Goal: Information Seeking & Learning: Learn about a topic

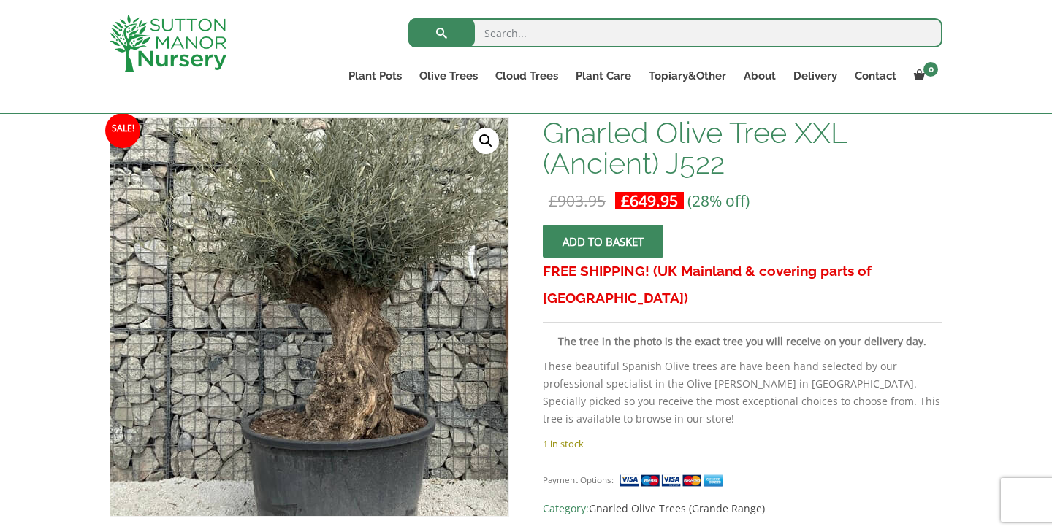
scroll to position [217, 0]
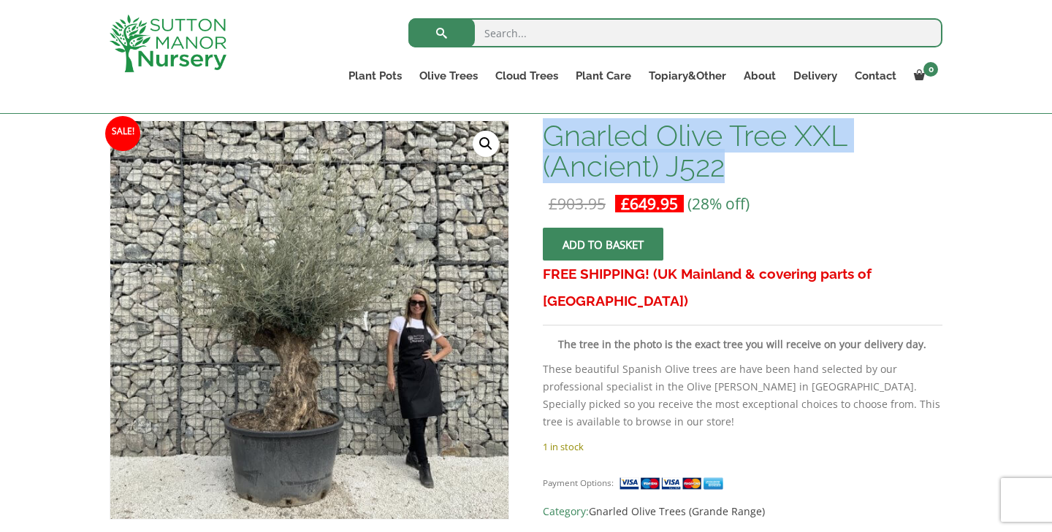
drag, startPoint x: 546, startPoint y: 137, endPoint x: 747, endPoint y: 173, distance: 204.2
click at [747, 173] on h1 "Gnarled Olive Tree XXL (Ancient) J522" at bounding box center [743, 151] width 400 height 61
copy h1 "Gnarled Olive Tree XXL (Ancient) J522"
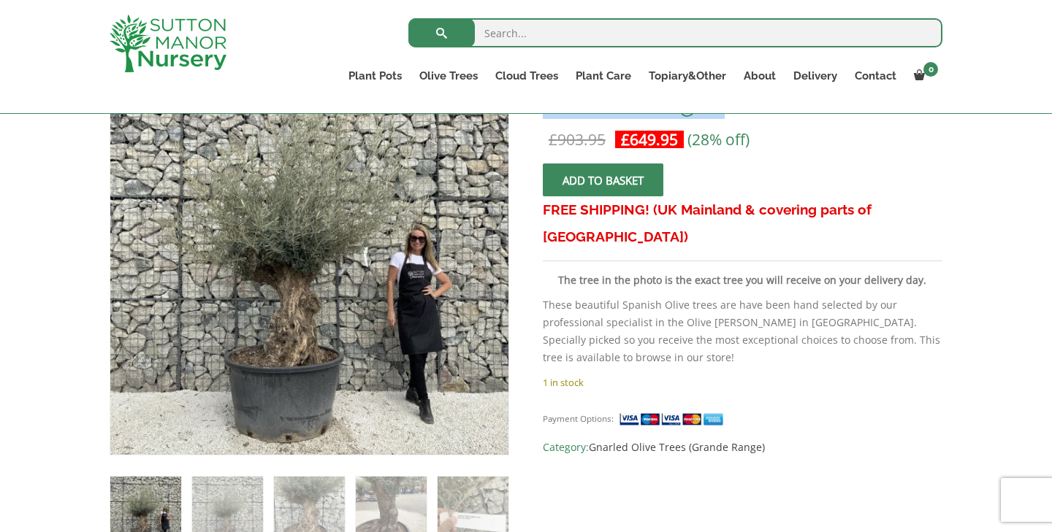
scroll to position [298, 0]
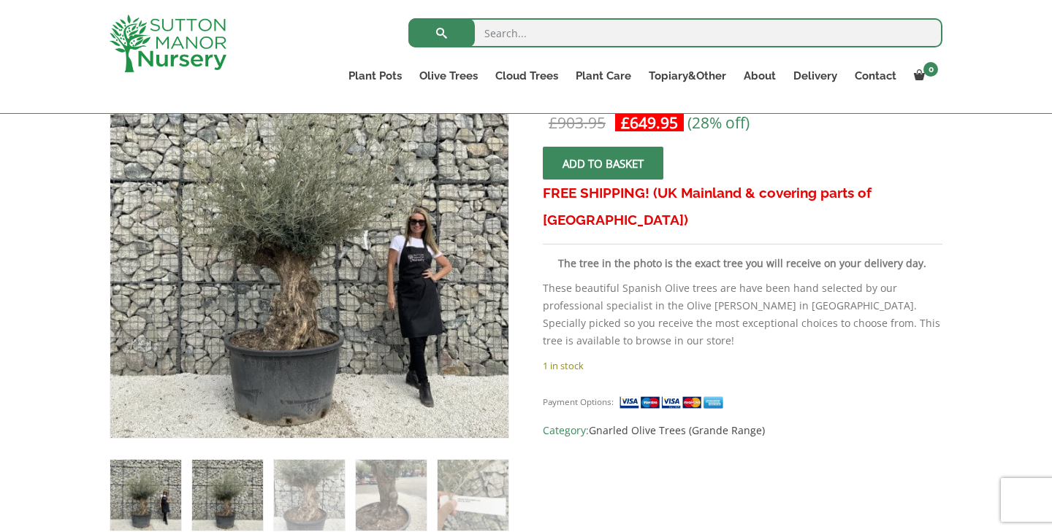
click at [238, 515] on img at bounding box center [227, 495] width 71 height 71
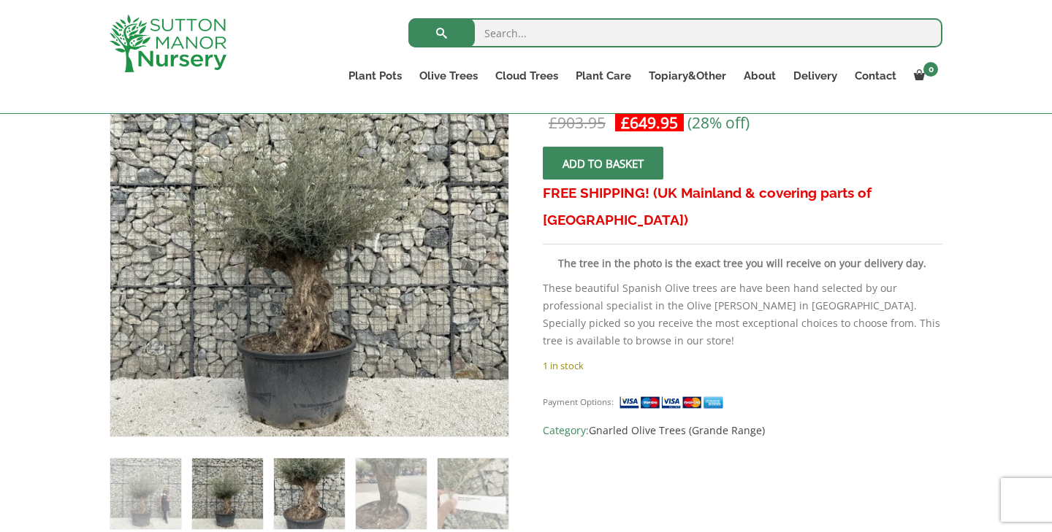
click at [284, 504] on img at bounding box center [309, 494] width 71 height 71
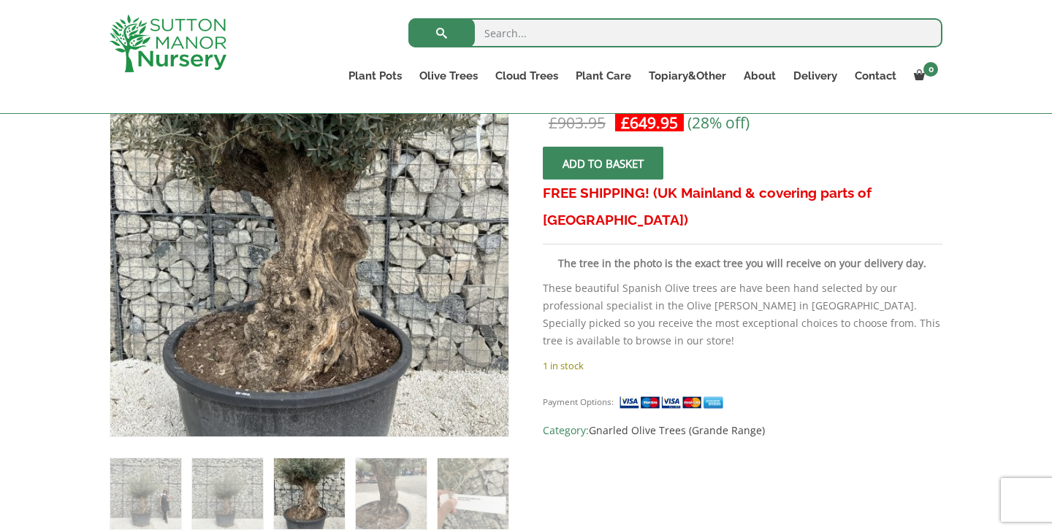
click at [339, 504] on img at bounding box center [309, 494] width 71 height 71
click at [394, 503] on img at bounding box center [391, 494] width 71 height 71
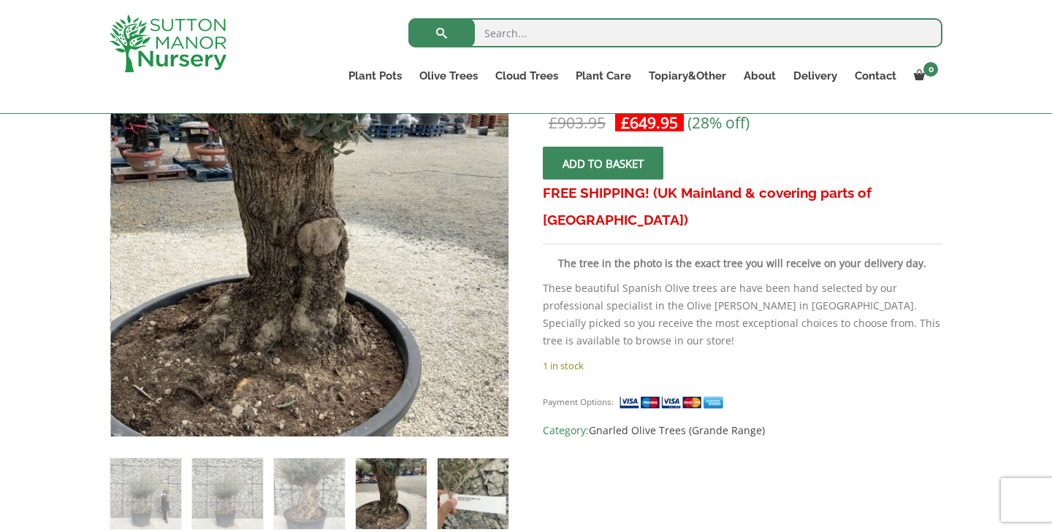
click at [452, 501] on img at bounding box center [473, 494] width 71 height 71
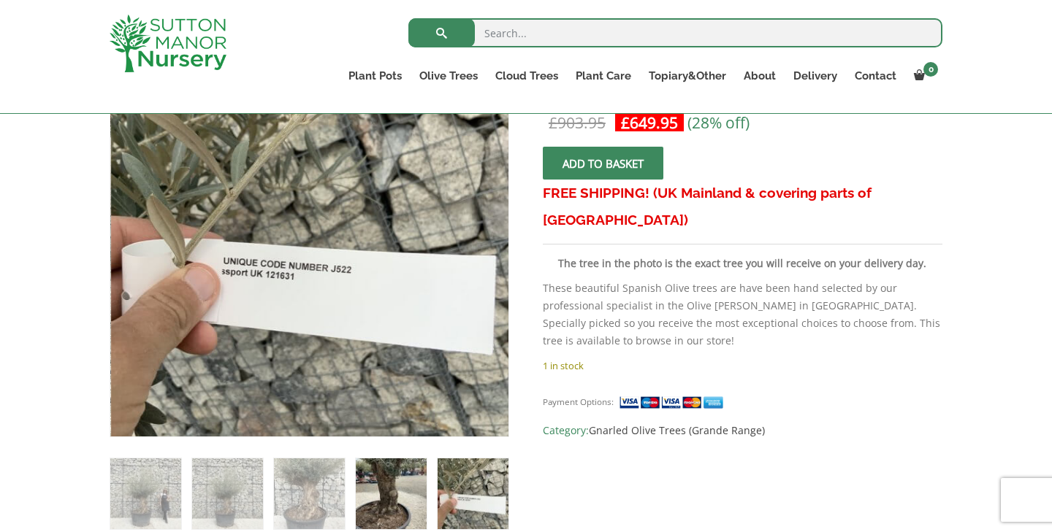
click at [400, 500] on img at bounding box center [391, 494] width 71 height 71
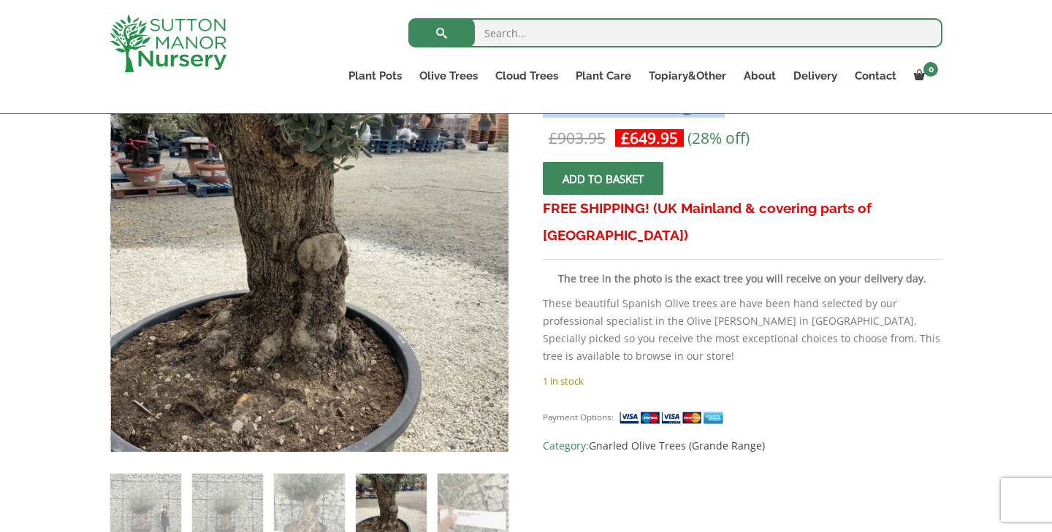
scroll to position [285, 0]
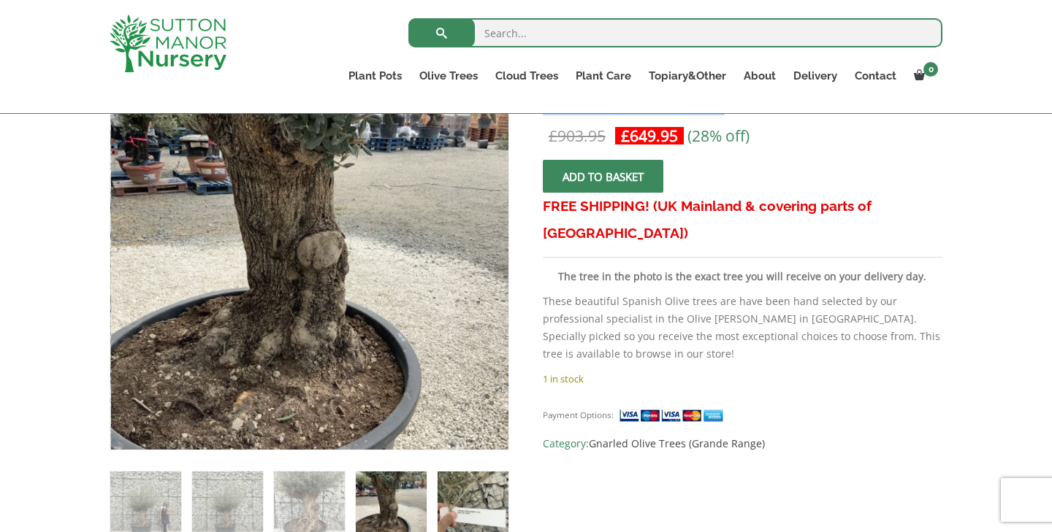
click at [463, 498] on img at bounding box center [473, 507] width 71 height 71
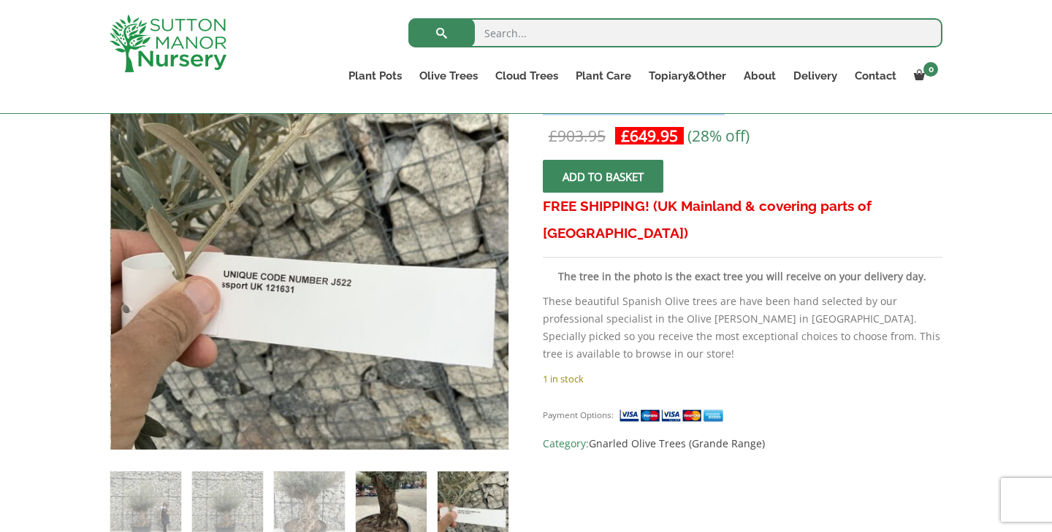
click at [389, 500] on img at bounding box center [391, 507] width 71 height 71
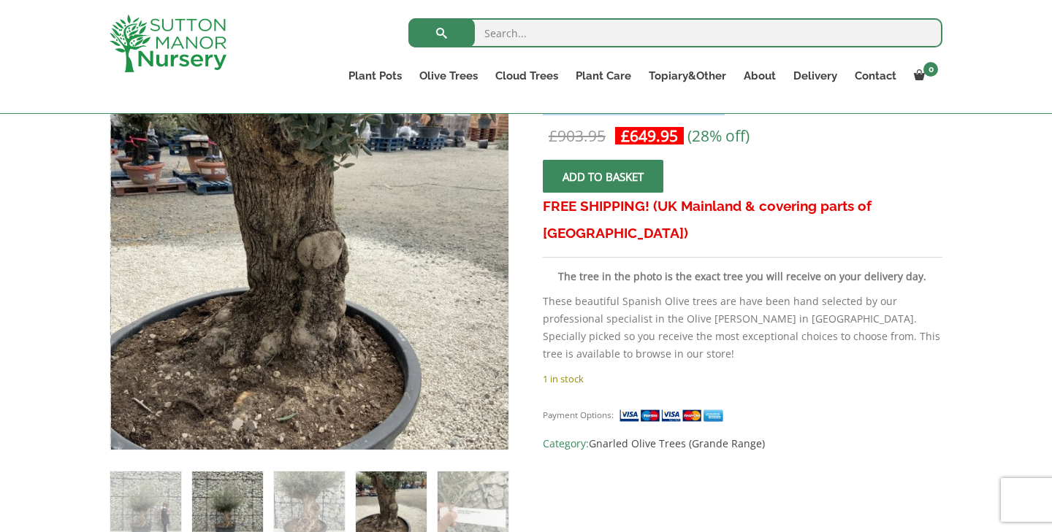
click at [256, 502] on img at bounding box center [227, 507] width 71 height 71
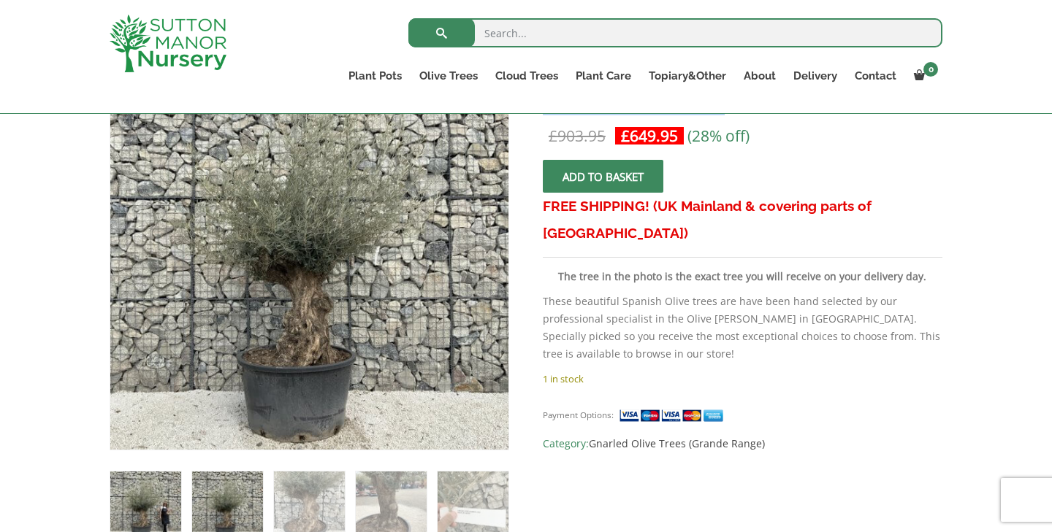
click at [167, 504] on img at bounding box center [145, 507] width 71 height 71
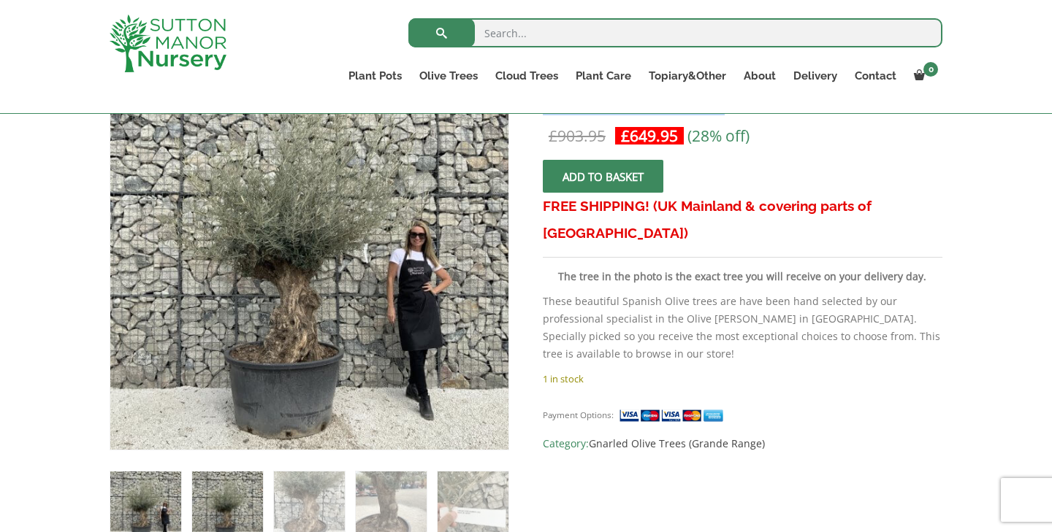
click at [217, 503] on img at bounding box center [227, 507] width 71 height 71
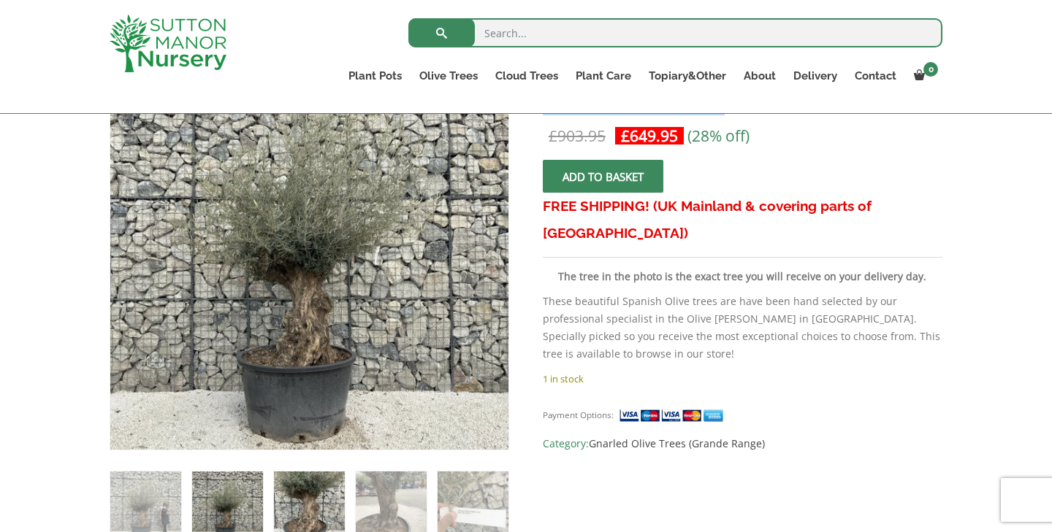
click at [310, 497] on img at bounding box center [309, 507] width 71 height 71
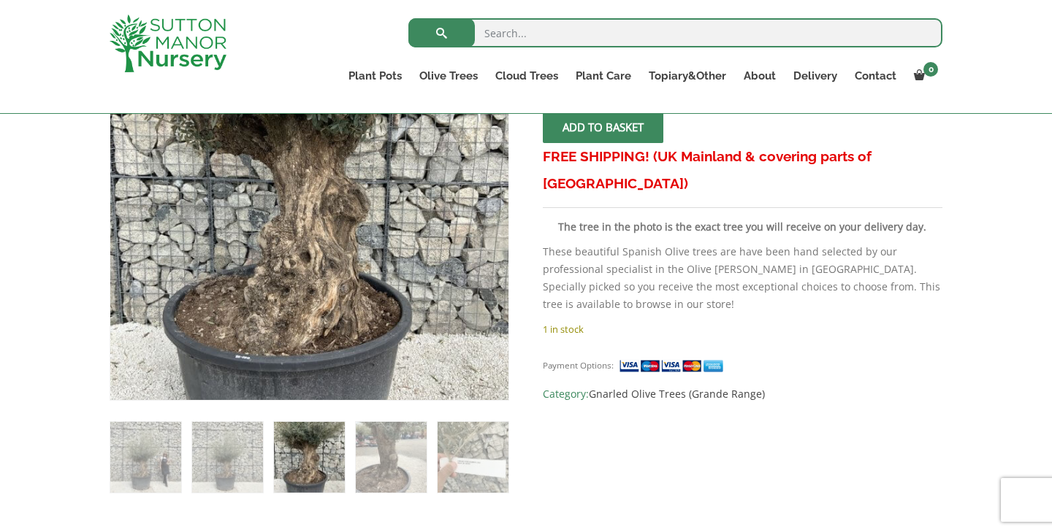
scroll to position [335, 0]
click at [242, 468] on img at bounding box center [227, 456] width 71 height 71
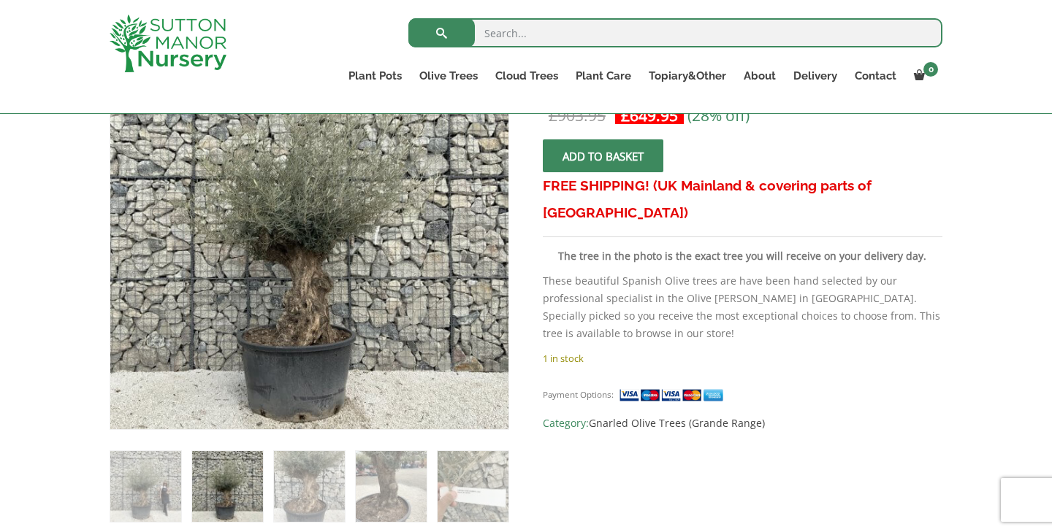
scroll to position [304, 0]
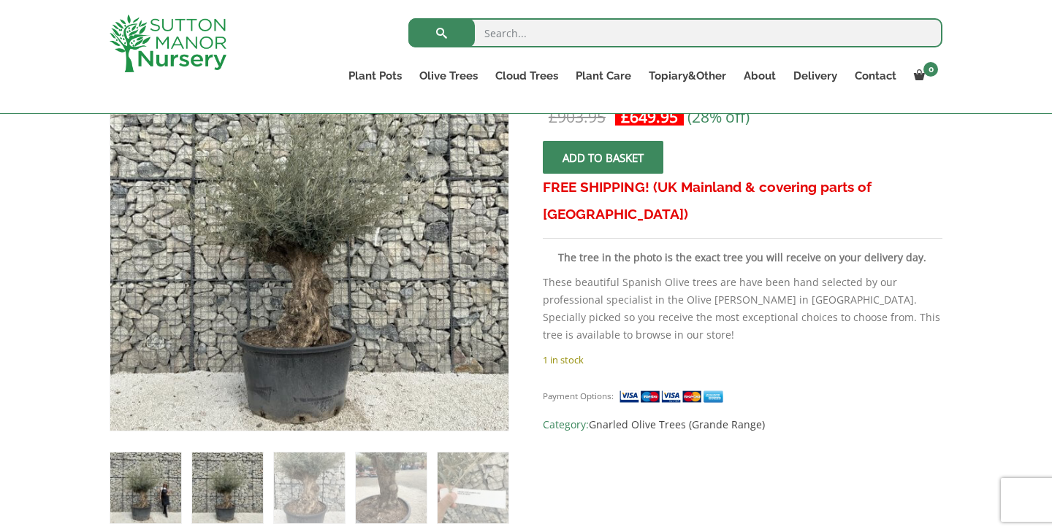
click at [172, 491] on img at bounding box center [145, 488] width 71 height 71
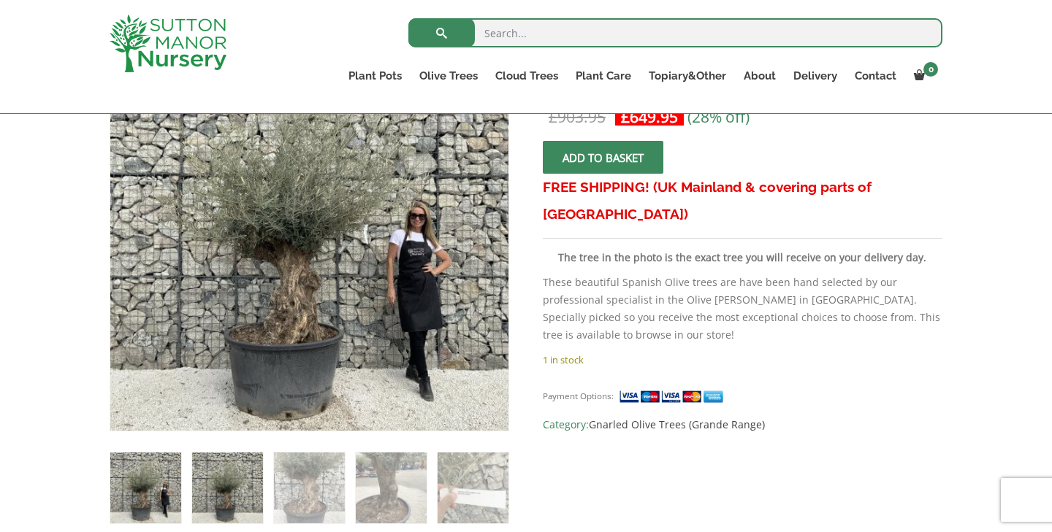
click at [229, 485] on img at bounding box center [227, 488] width 71 height 71
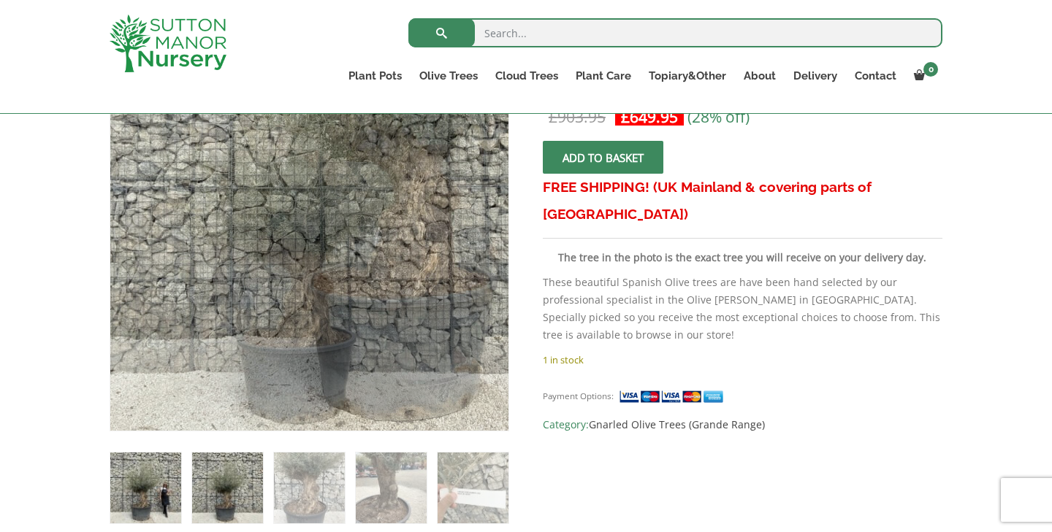
click at [132, 480] on img at bounding box center [145, 488] width 71 height 71
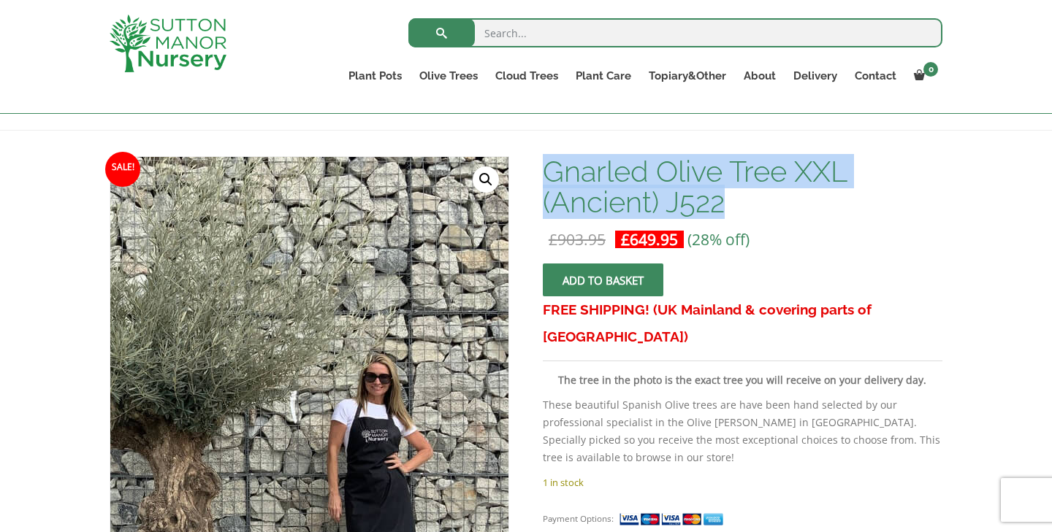
scroll to position [34, 0]
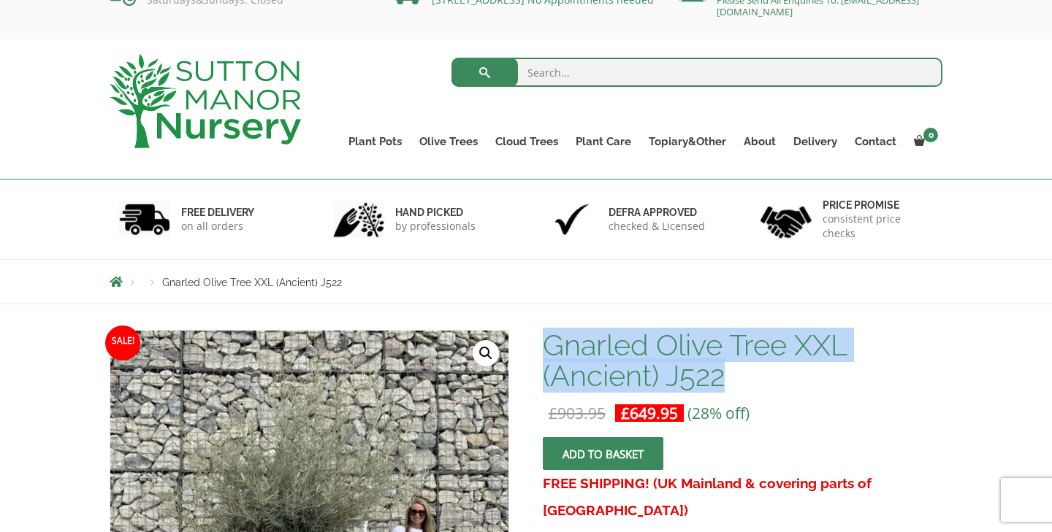
click at [229, 114] on img at bounding box center [205, 101] width 191 height 94
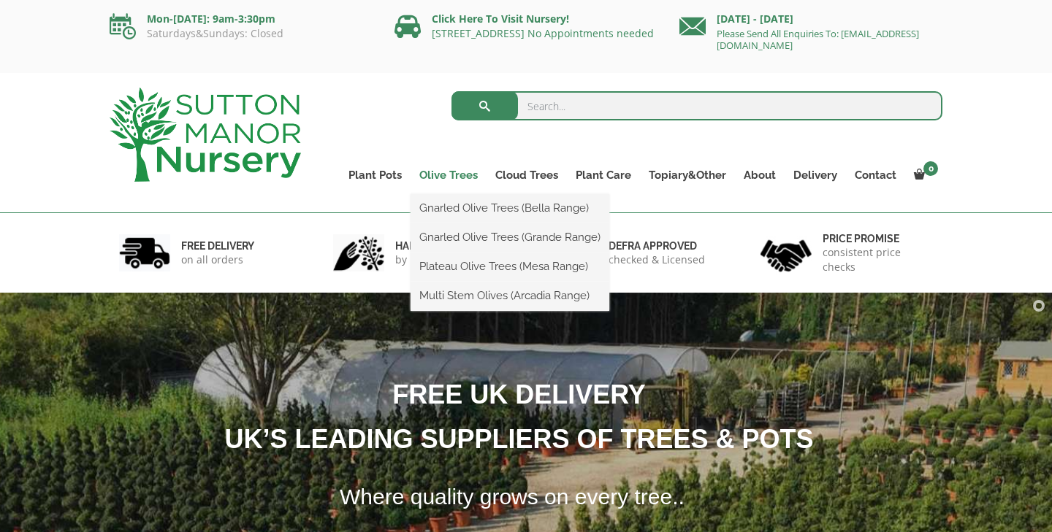
click at [457, 176] on link "Olive Trees" at bounding box center [448, 175] width 76 height 20
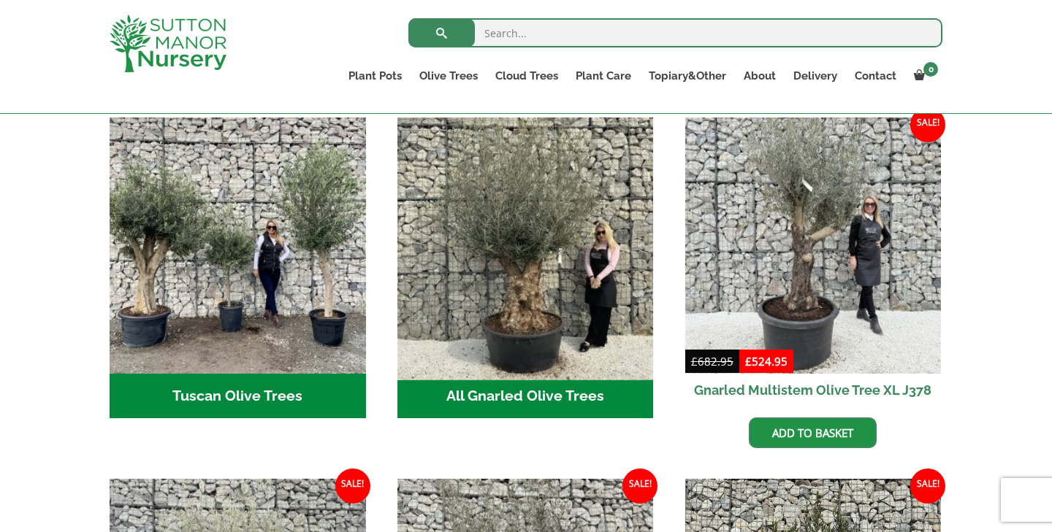
scroll to position [535, 0]
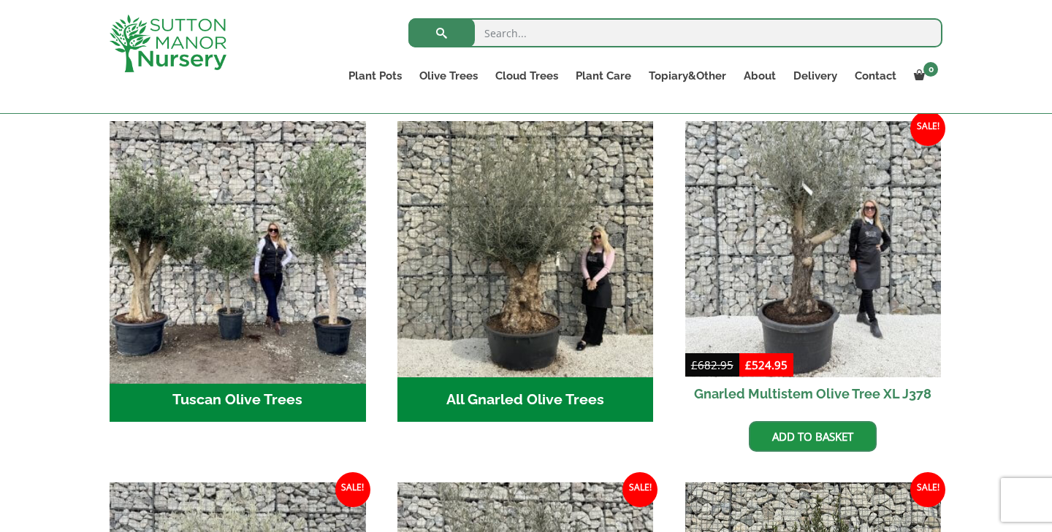
click at [253, 298] on img "Visit product category Tuscan Olive Trees" at bounding box center [237, 249] width 269 height 269
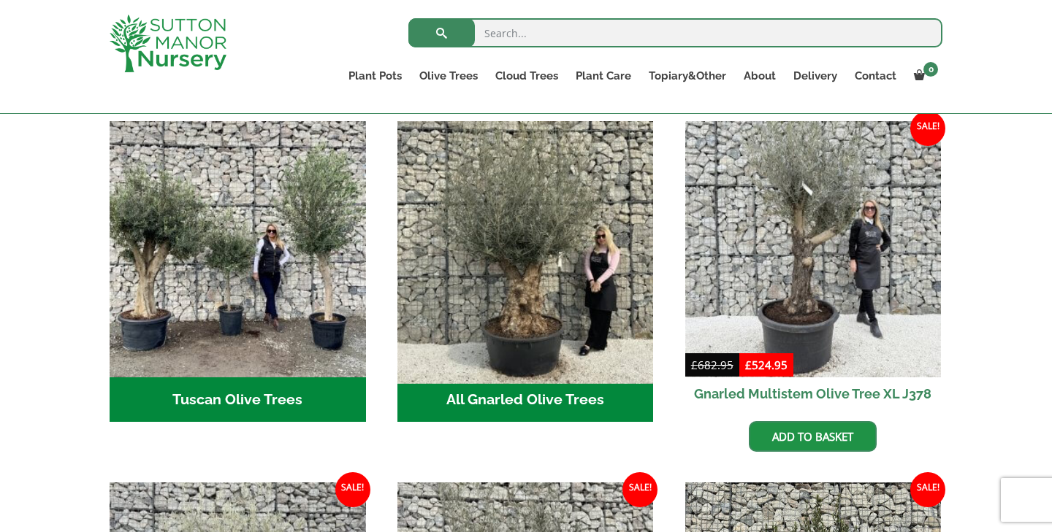
click at [549, 305] on img "Visit product category All Gnarled Olive Trees" at bounding box center [525, 249] width 269 height 269
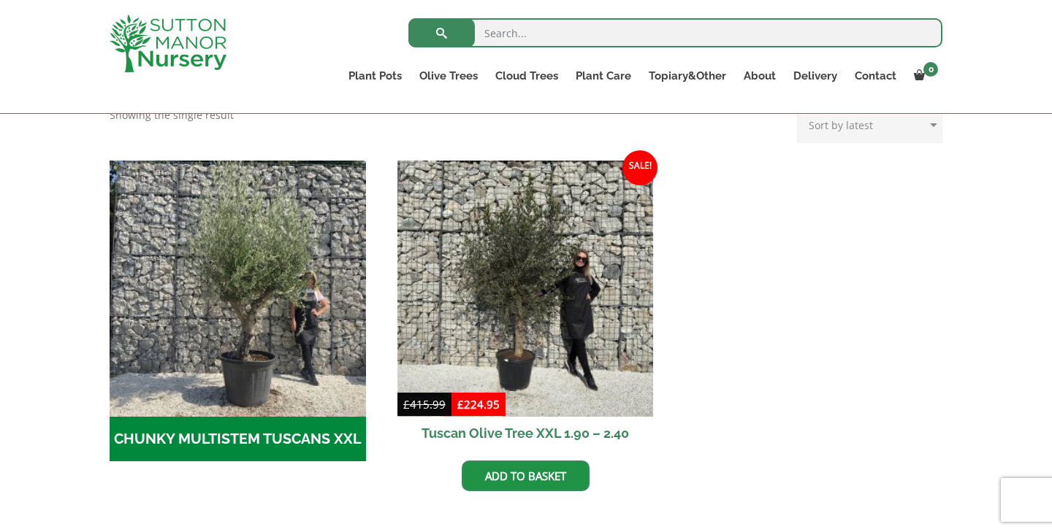
scroll to position [416, 0]
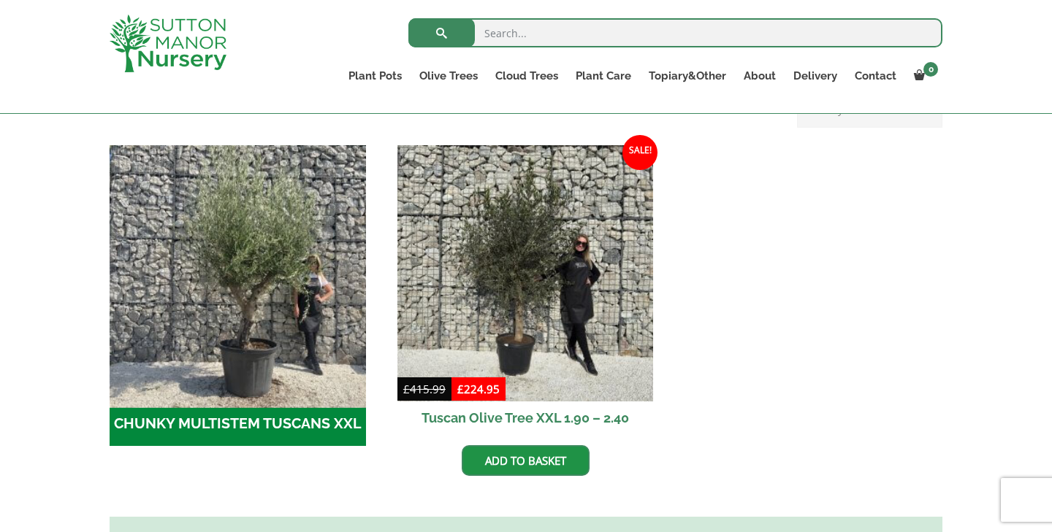
click at [245, 316] on img "Visit product category CHUNKY MULTISTEM TUSCANS XXL" at bounding box center [237, 273] width 269 height 269
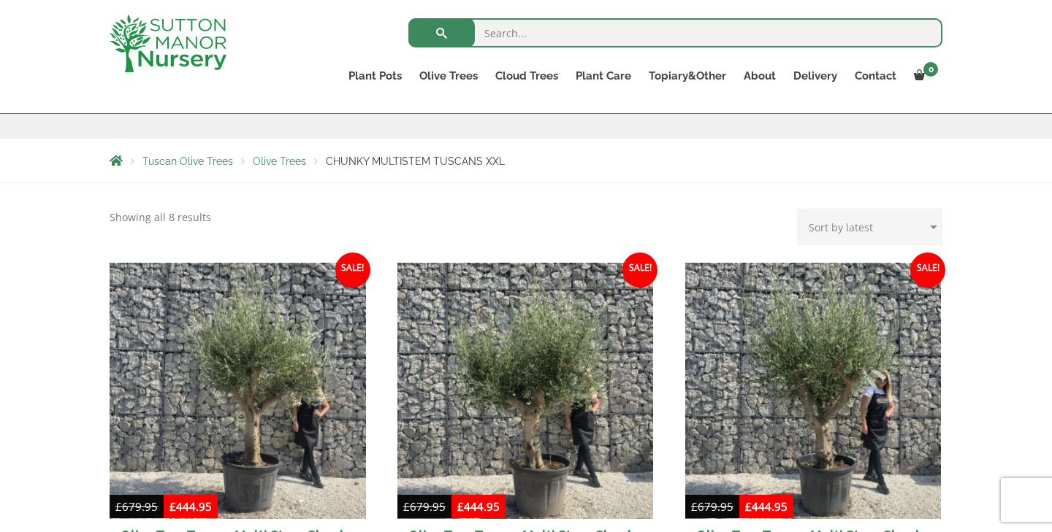
scroll to position [198, 0]
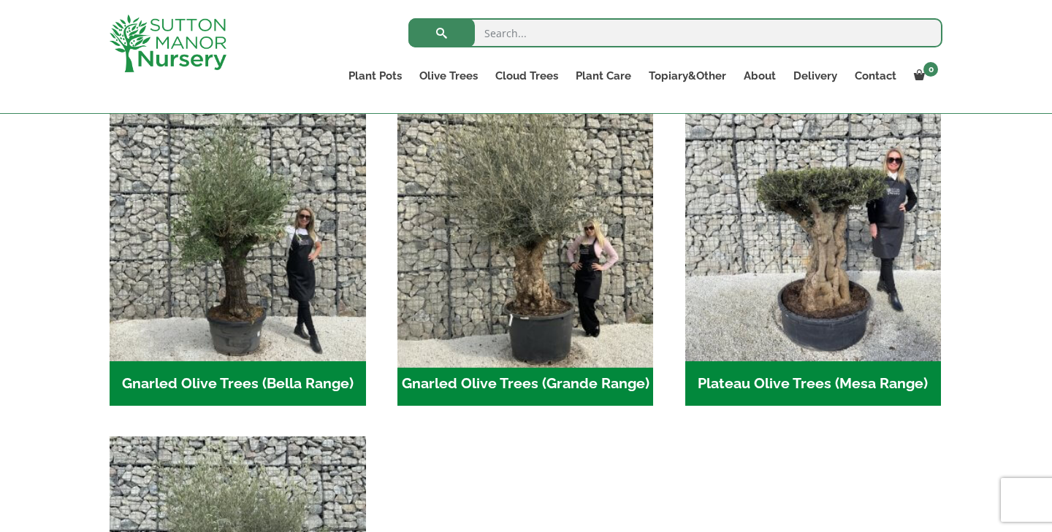
scroll to position [327, 0]
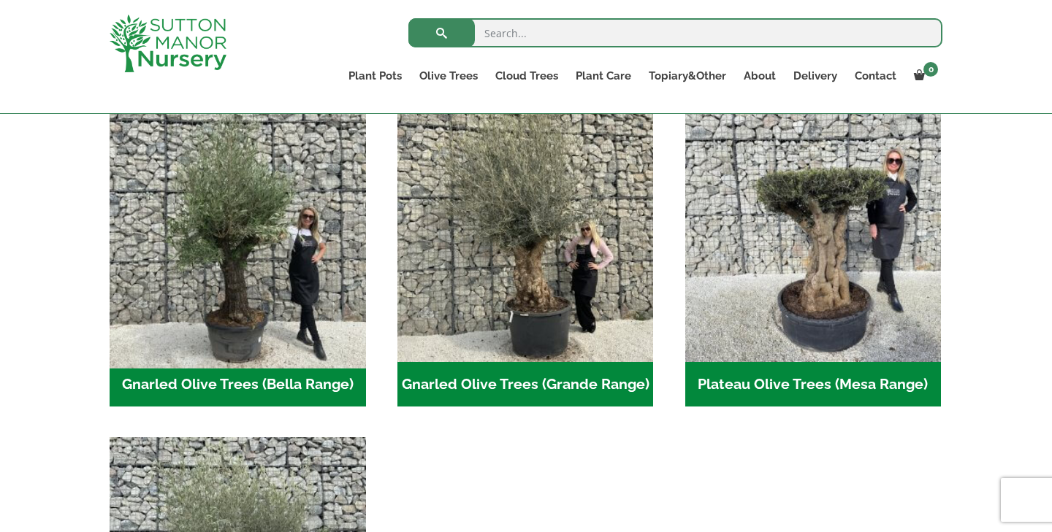
click at [280, 304] on img "Visit product category Gnarled Olive Trees (Bella Range)" at bounding box center [237, 233] width 269 height 269
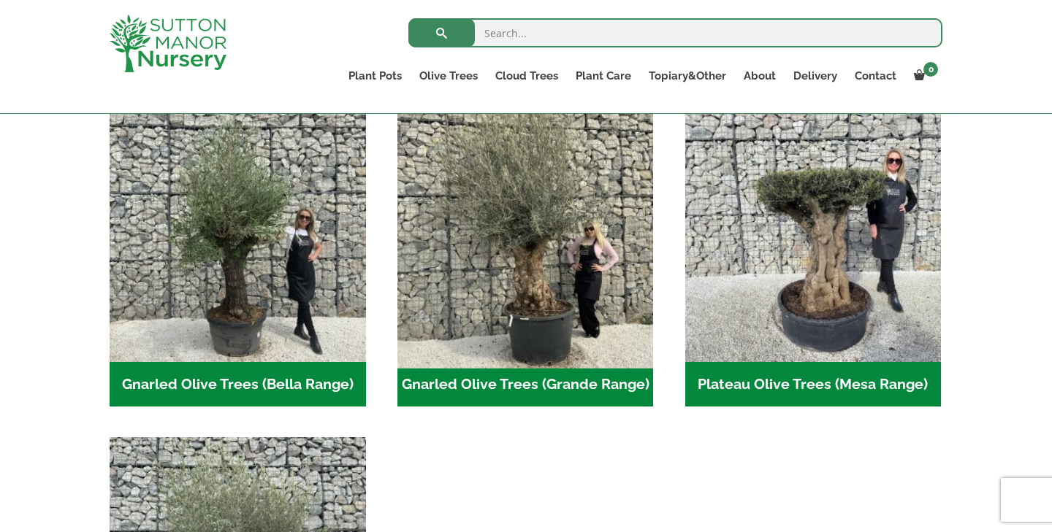
click at [473, 285] on img "Visit product category Gnarled Olive Trees (Grande Range)" at bounding box center [525, 233] width 269 height 269
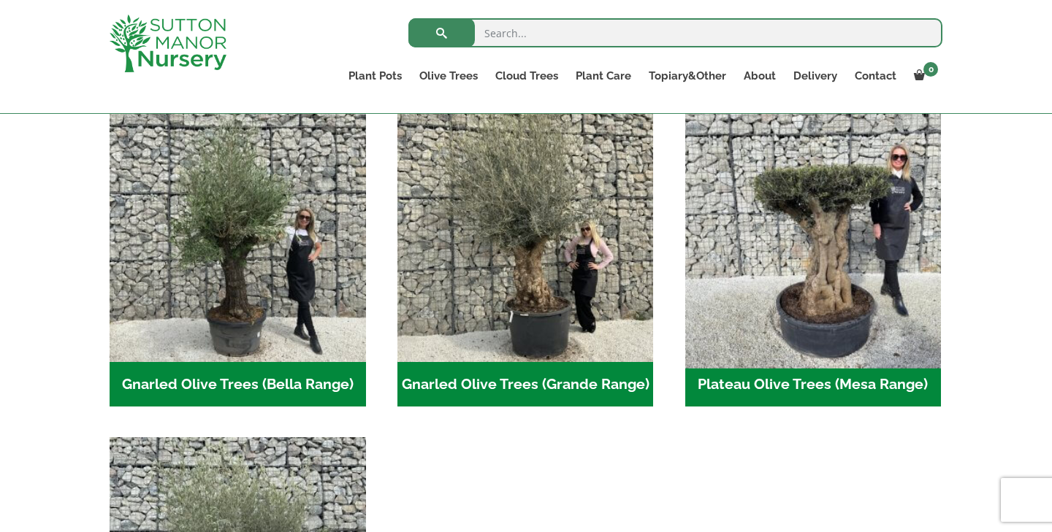
click at [735, 232] on img "Visit product category Plateau Olive Trees (Mesa Range)" at bounding box center [813, 233] width 269 height 269
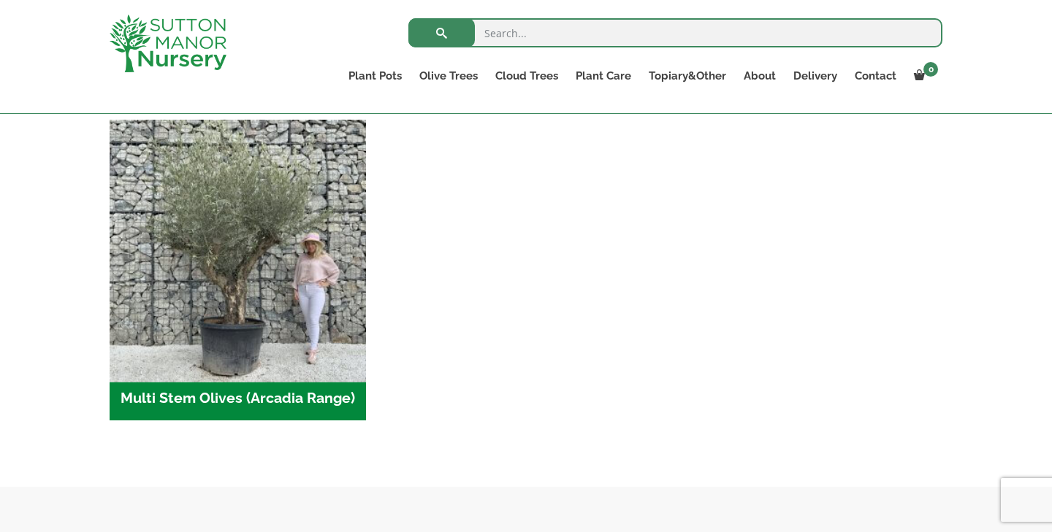
scroll to position [669, 0]
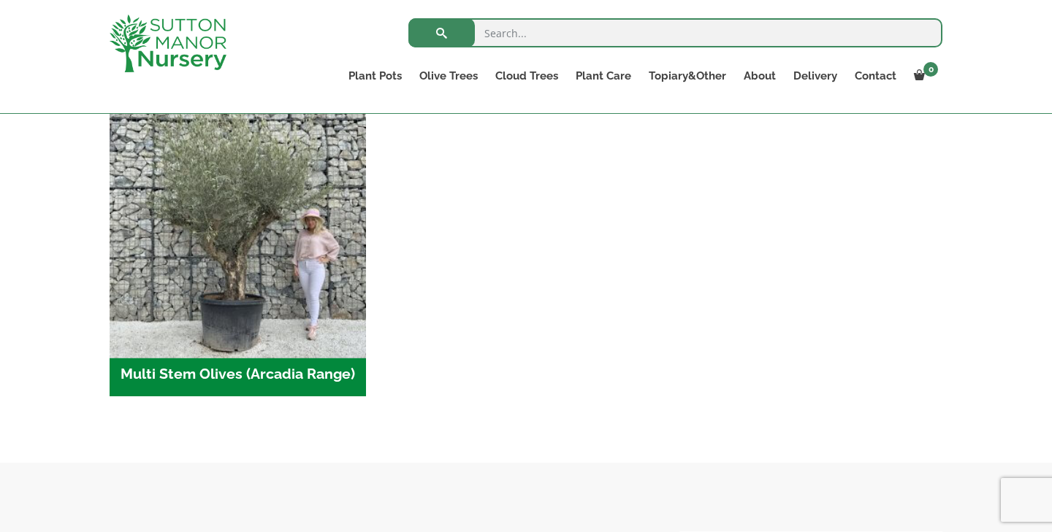
click at [267, 289] on img "Visit product category Multi Stem Olives (Arcadia Range)" at bounding box center [237, 224] width 269 height 269
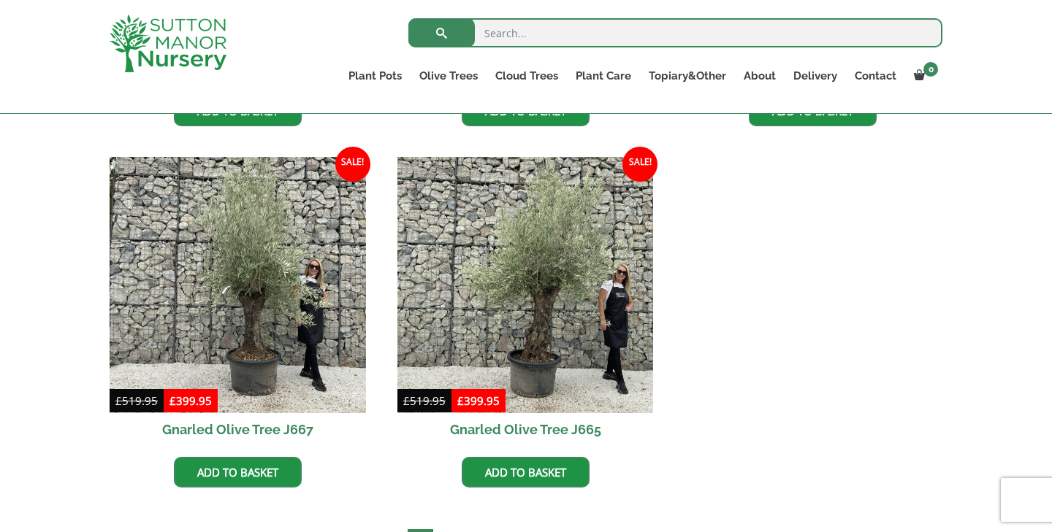
scroll to position [1053, 0]
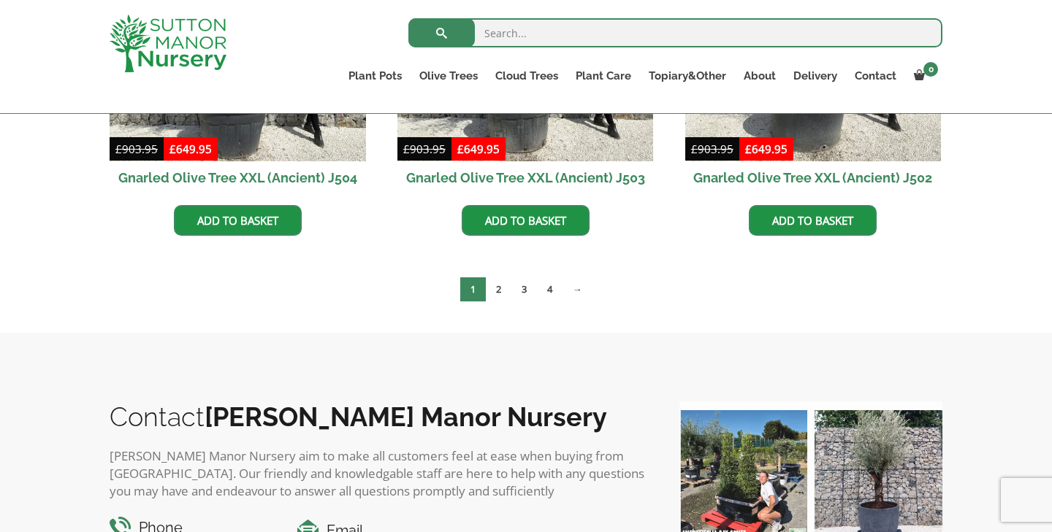
scroll to position [2261, 0]
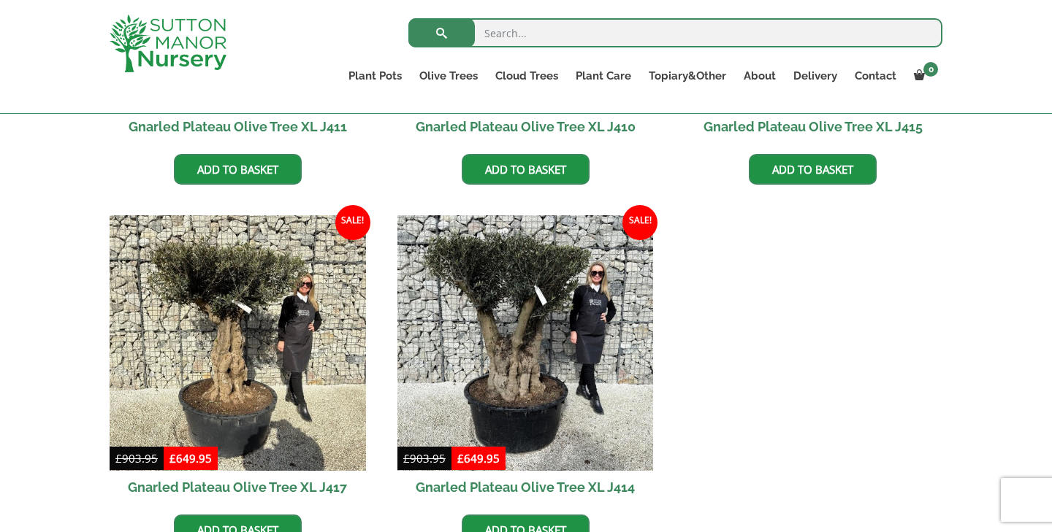
scroll to position [886, 0]
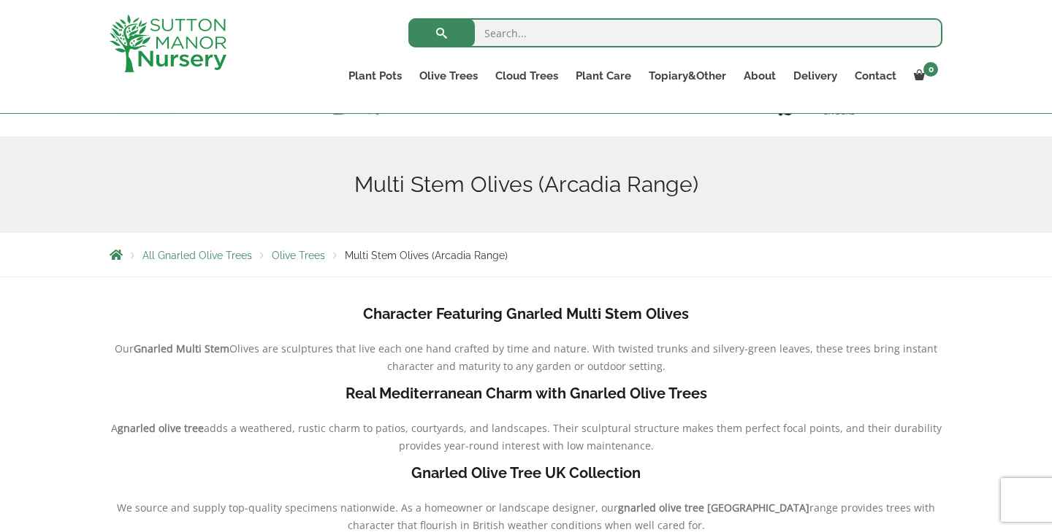
scroll to position [132, 0]
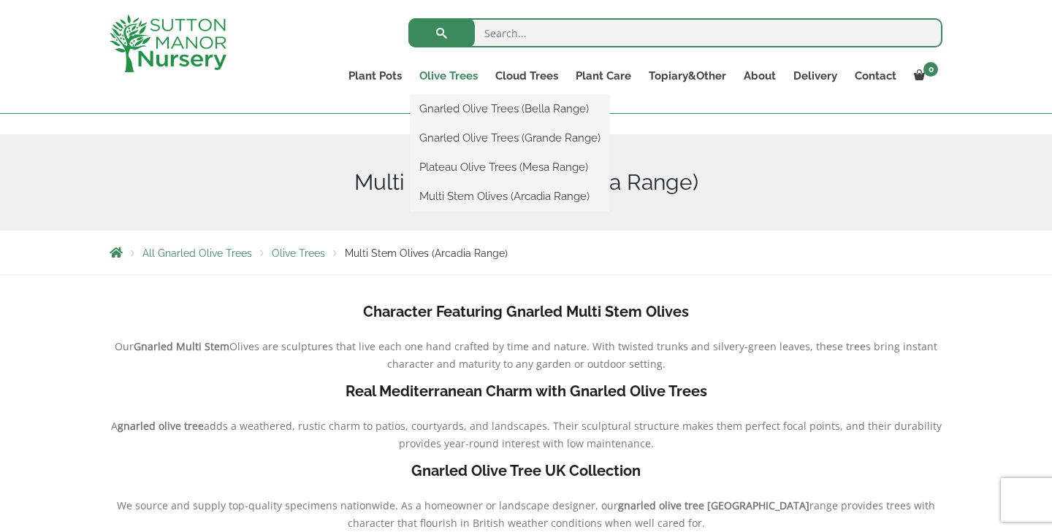
click at [450, 77] on link "Olive Trees" at bounding box center [448, 76] width 76 height 20
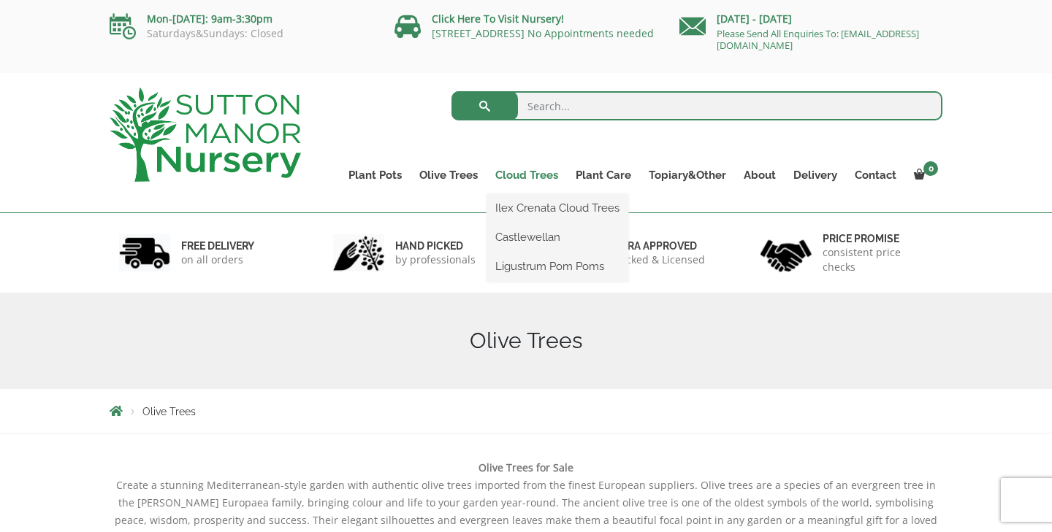
click at [519, 179] on link "Cloud Trees" at bounding box center [526, 175] width 80 height 20
click at [527, 214] on link "Ilex Crenata Cloud Trees" at bounding box center [557, 208] width 142 height 22
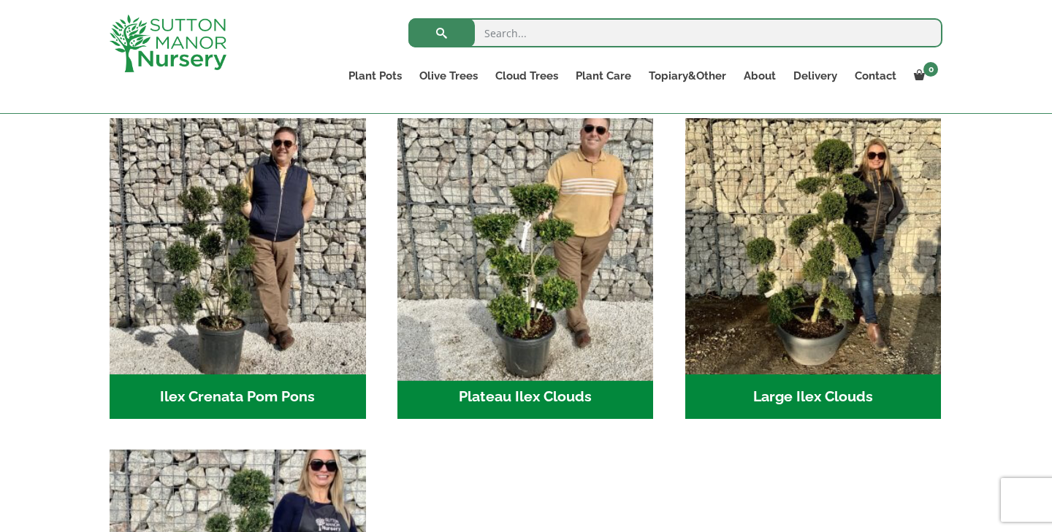
scroll to position [302, 0]
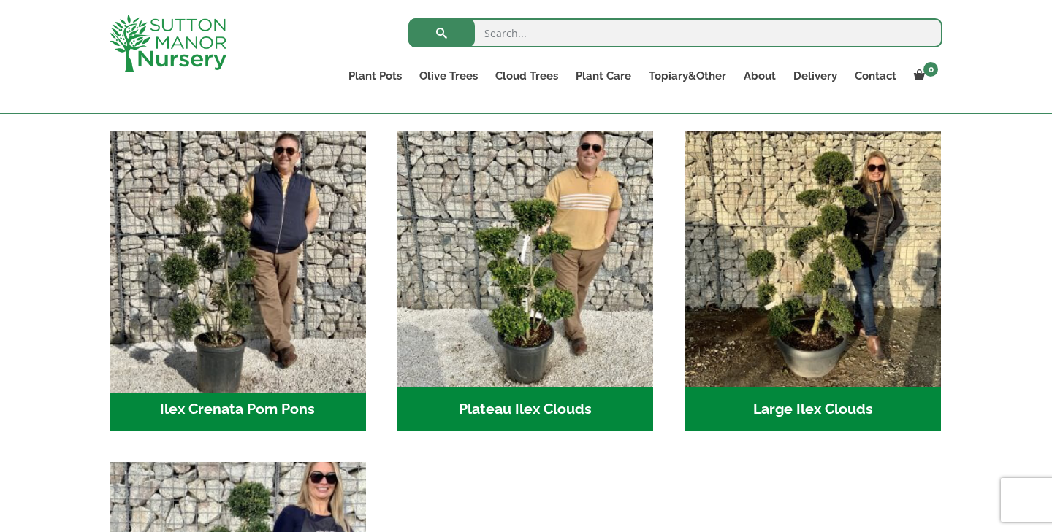
click at [276, 221] on img "Visit product category Ilex Crenata Pom Pons" at bounding box center [237, 258] width 269 height 269
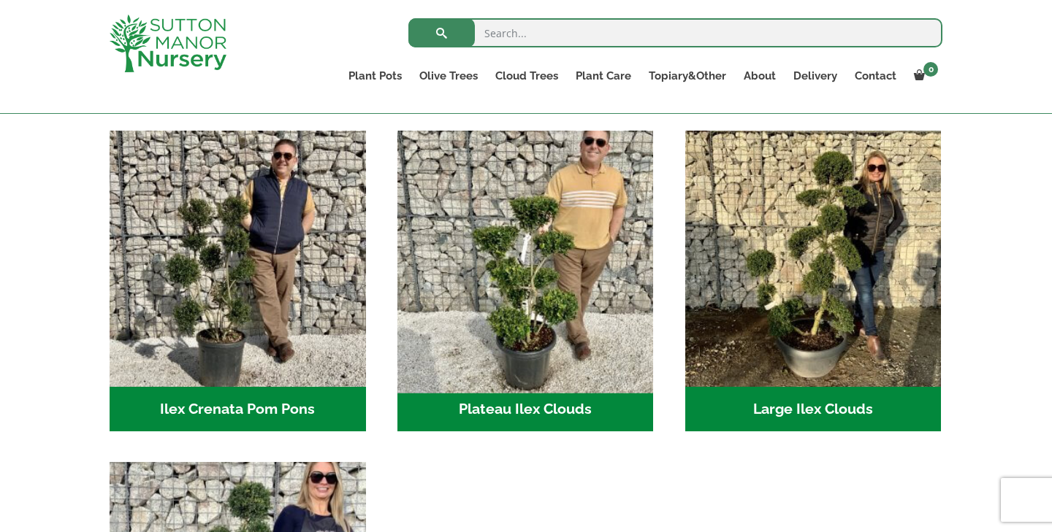
click at [571, 222] on img "Visit product category Plateau Ilex Clouds" at bounding box center [525, 258] width 269 height 269
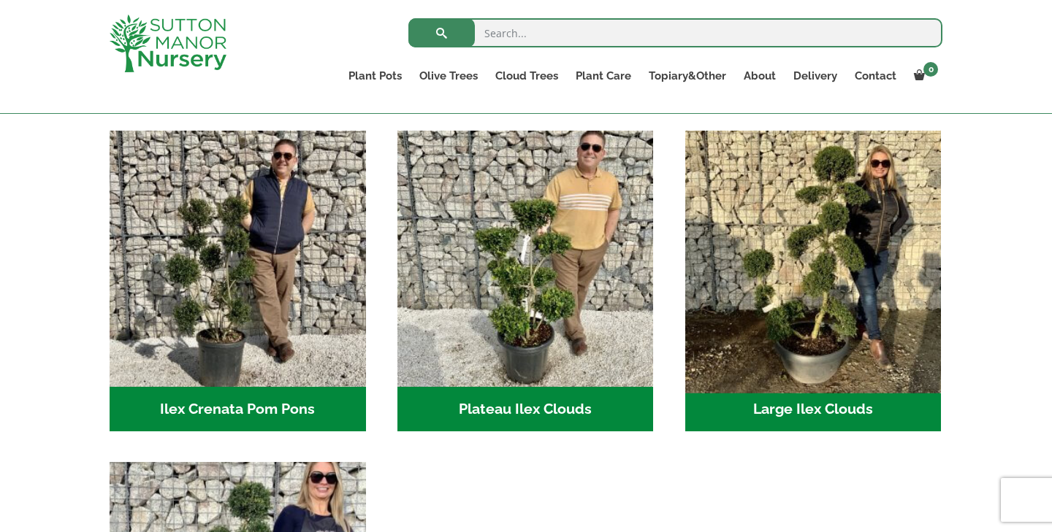
click at [821, 317] on img "Visit product category Large Ilex Clouds" at bounding box center [813, 258] width 269 height 269
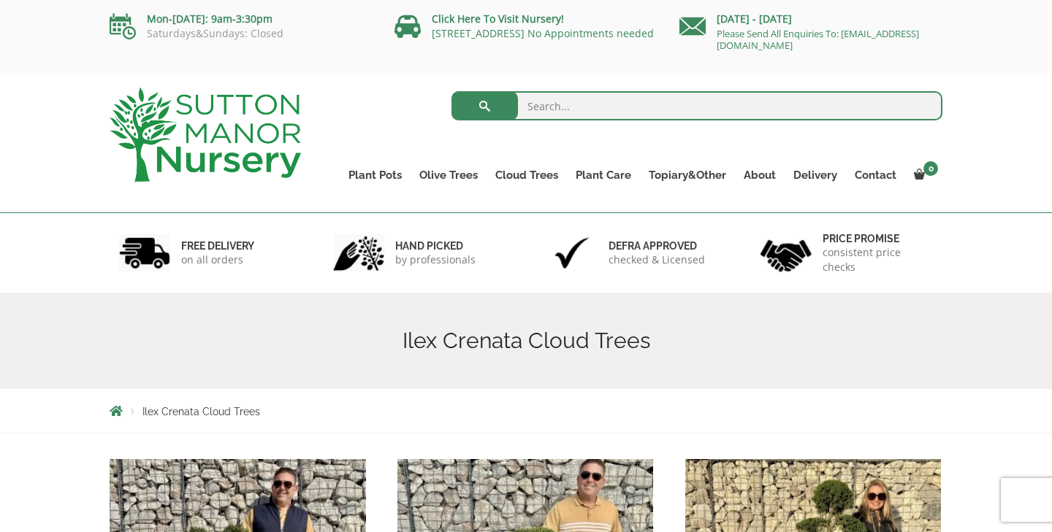
scroll to position [0, 0]
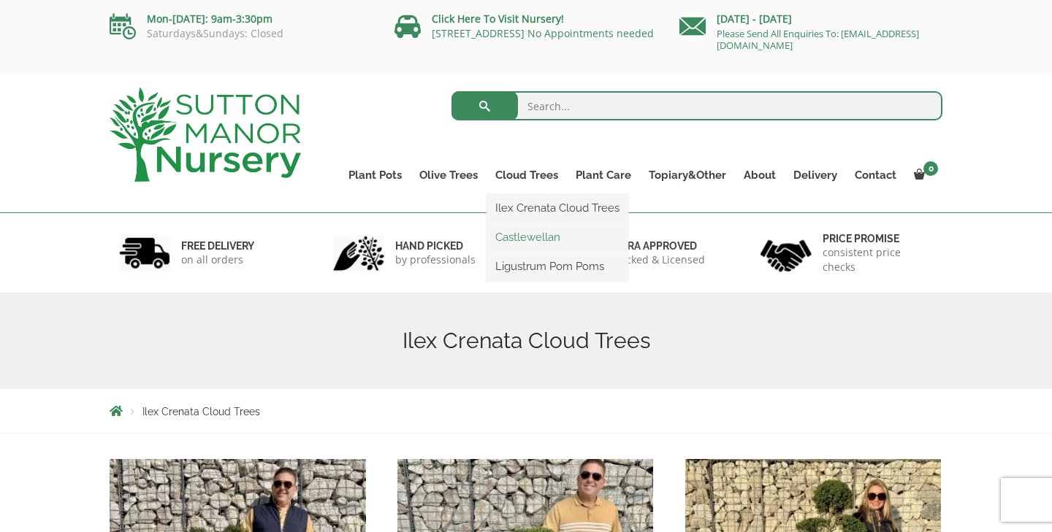
click at [519, 232] on link "Castlewellan" at bounding box center [557, 237] width 142 height 22
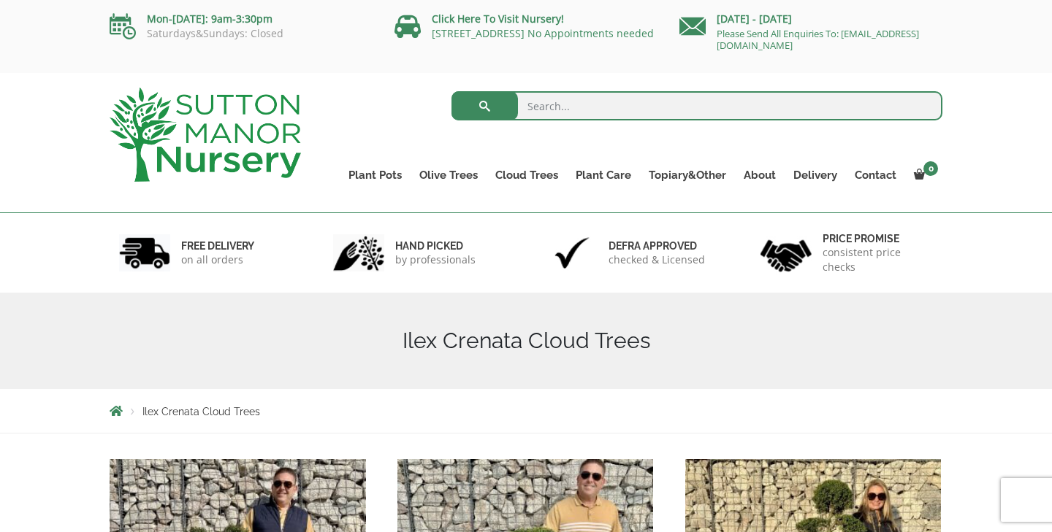
click at [204, 171] on img at bounding box center [205, 135] width 191 height 94
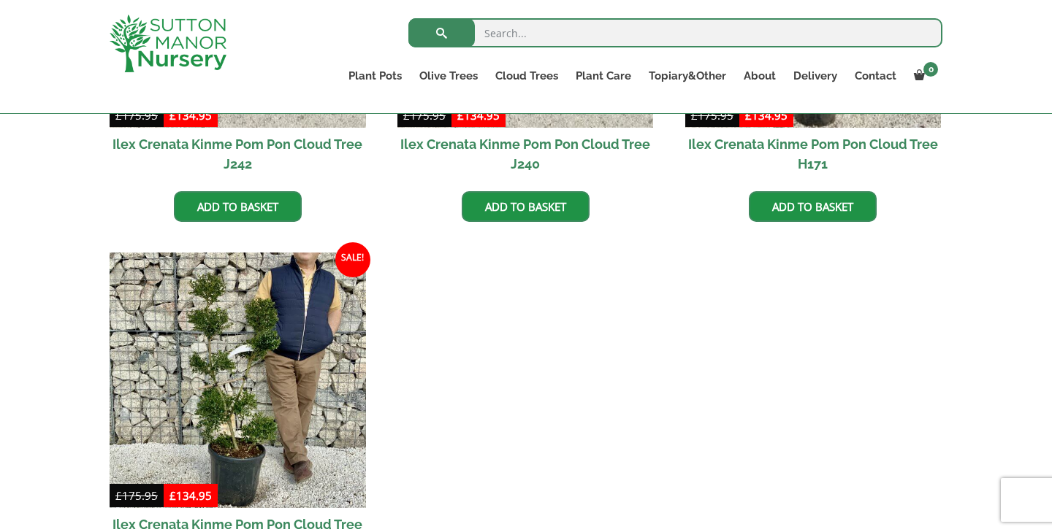
scroll to position [603, 0]
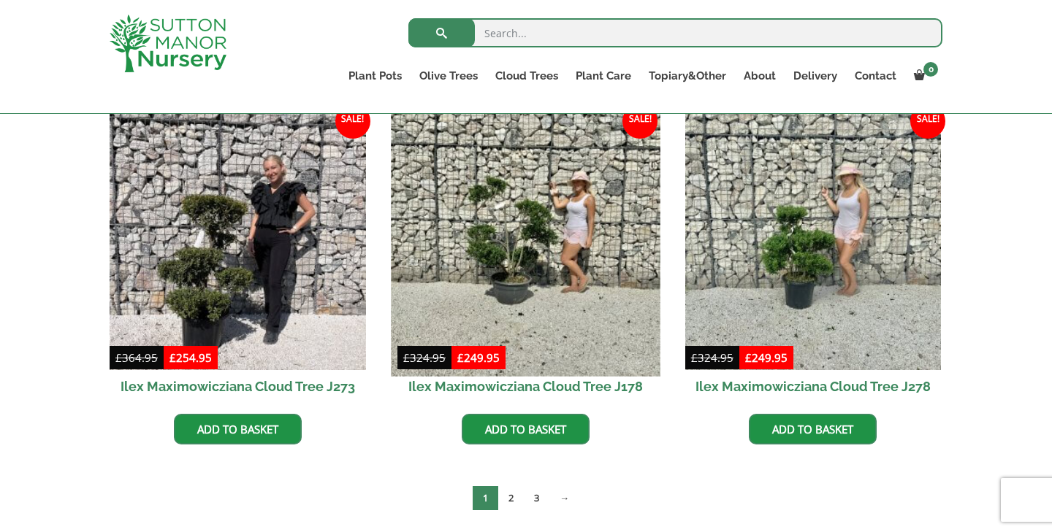
scroll to position [373, 0]
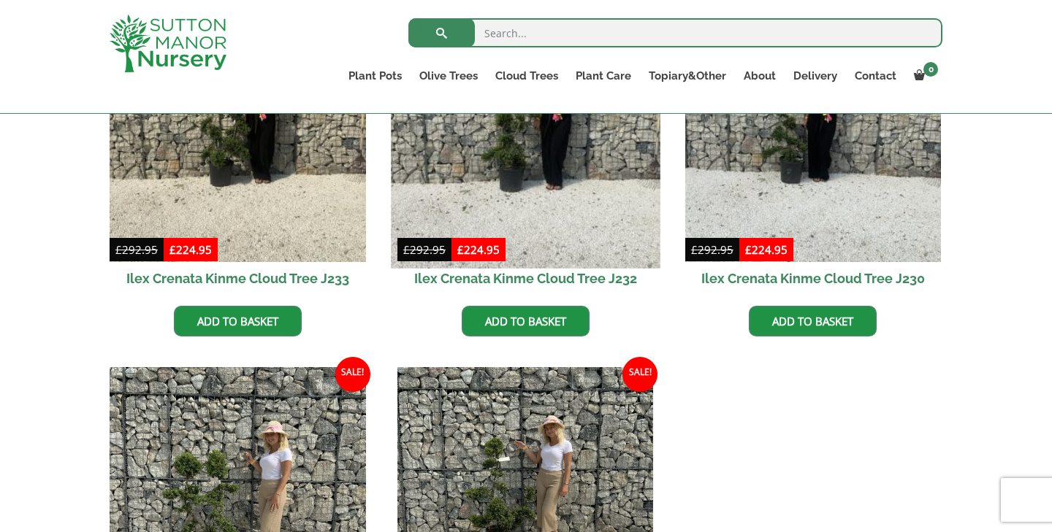
scroll to position [492, 0]
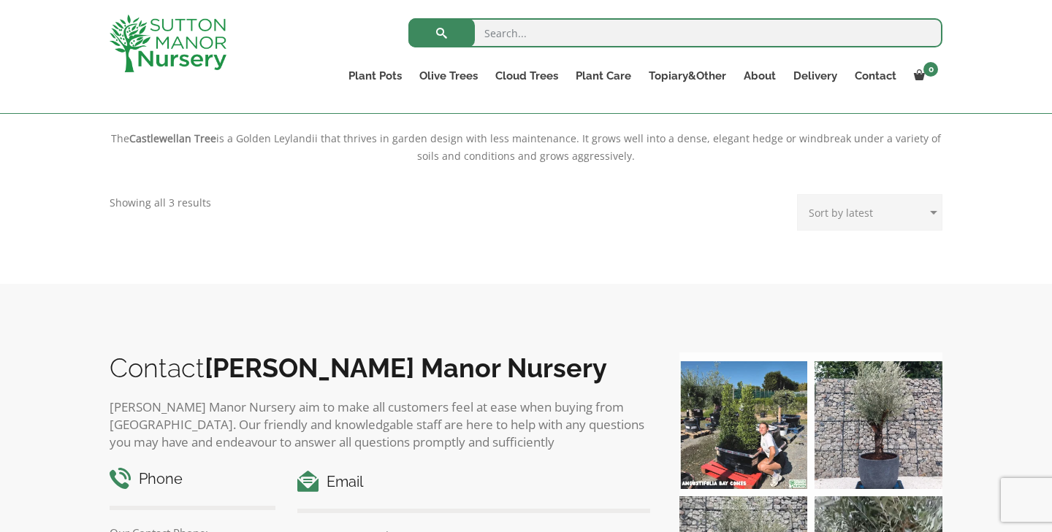
scroll to position [489, 0]
